Goal: Task Accomplishment & Management: Manage account settings

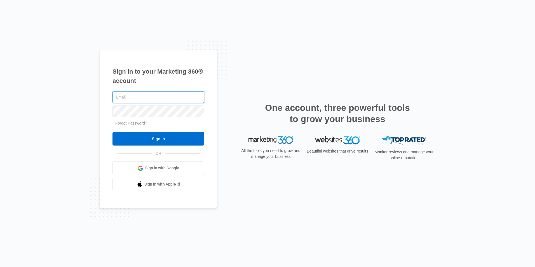
paste input "[PERSON_NAME][EMAIL_ADDRESS][DOMAIN_NAME]"
type input "[PERSON_NAME][EMAIL_ADDRESS][DOMAIN_NAME]"
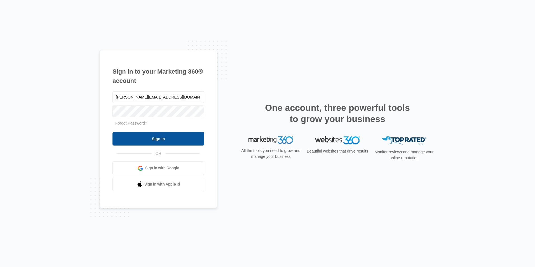
click at [176, 139] on input "Sign In" at bounding box center [158, 138] width 92 height 13
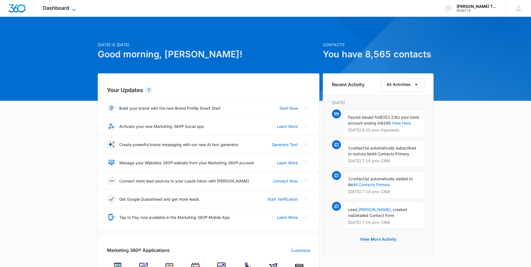
click at [67, 7] on span "Dashboard" at bounding box center [56, 8] width 26 height 6
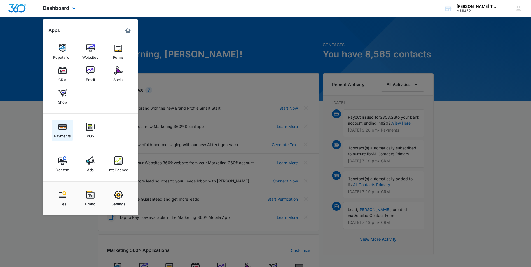
click at [63, 129] on img at bounding box center [62, 127] width 8 height 8
